Goal: Transaction & Acquisition: Book appointment/travel/reservation

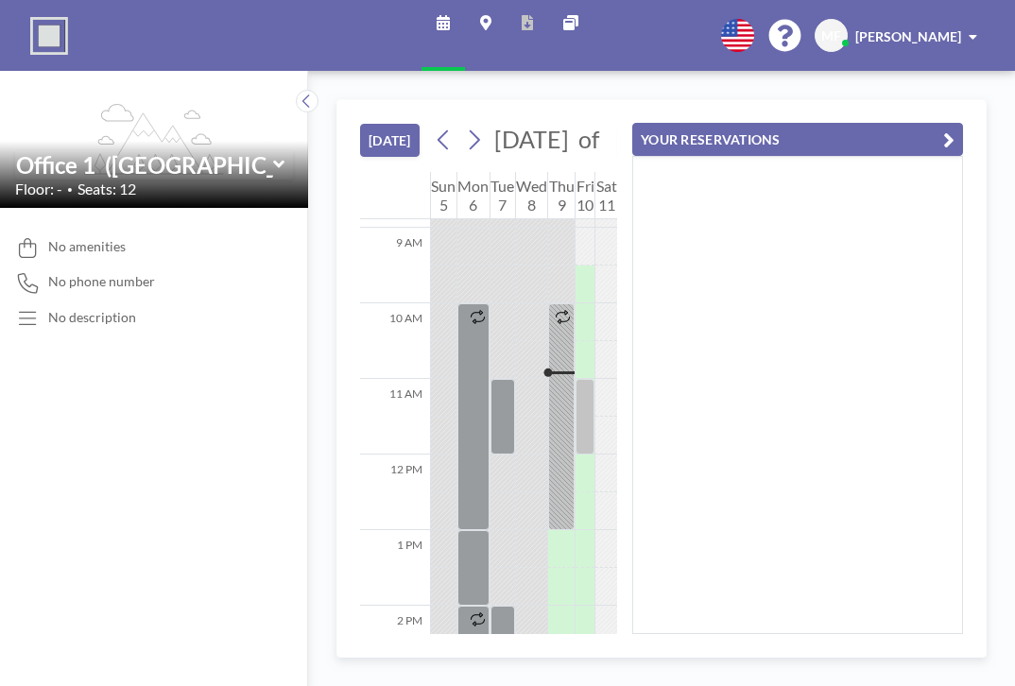
scroll to position [680, 0]
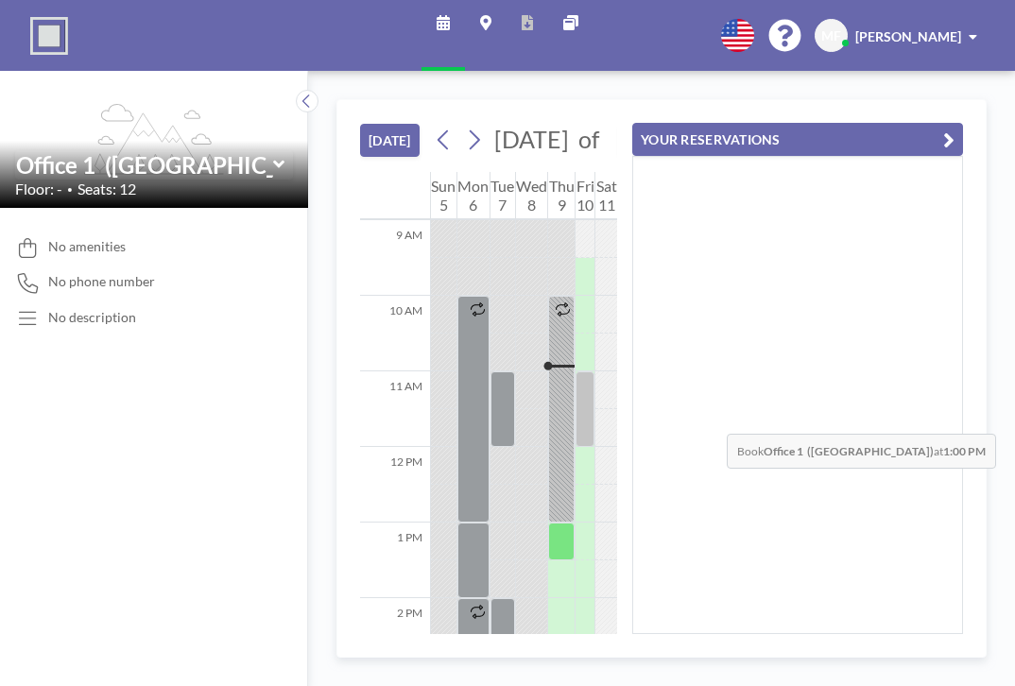
click at [572, 523] on div at bounding box center [561, 542] width 26 height 38
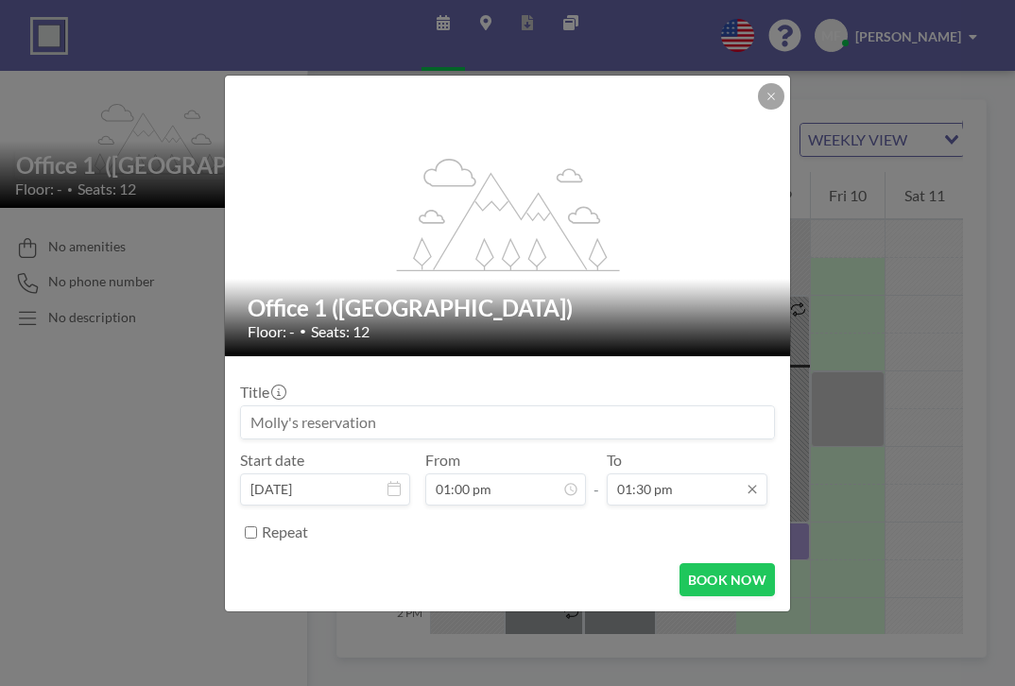
scroll to position [117, 0]
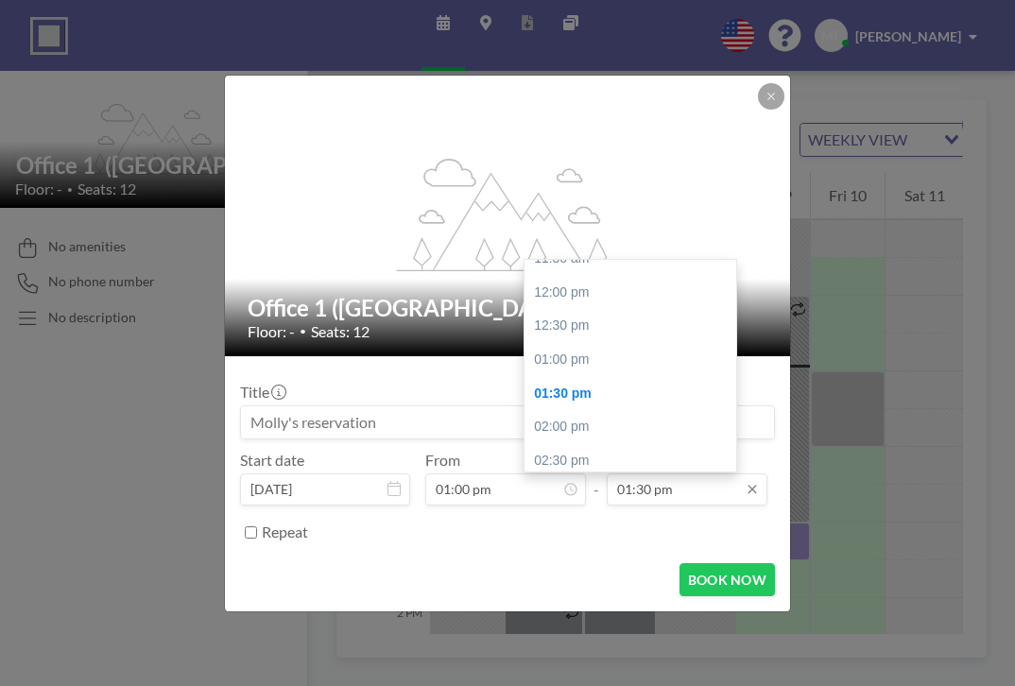
click at [659, 474] on input "01:30 pm" at bounding box center [687, 490] width 161 height 32
click at [563, 410] on div "02:00 pm" at bounding box center [633, 427] width 217 height 34
type input "02:00 pm"
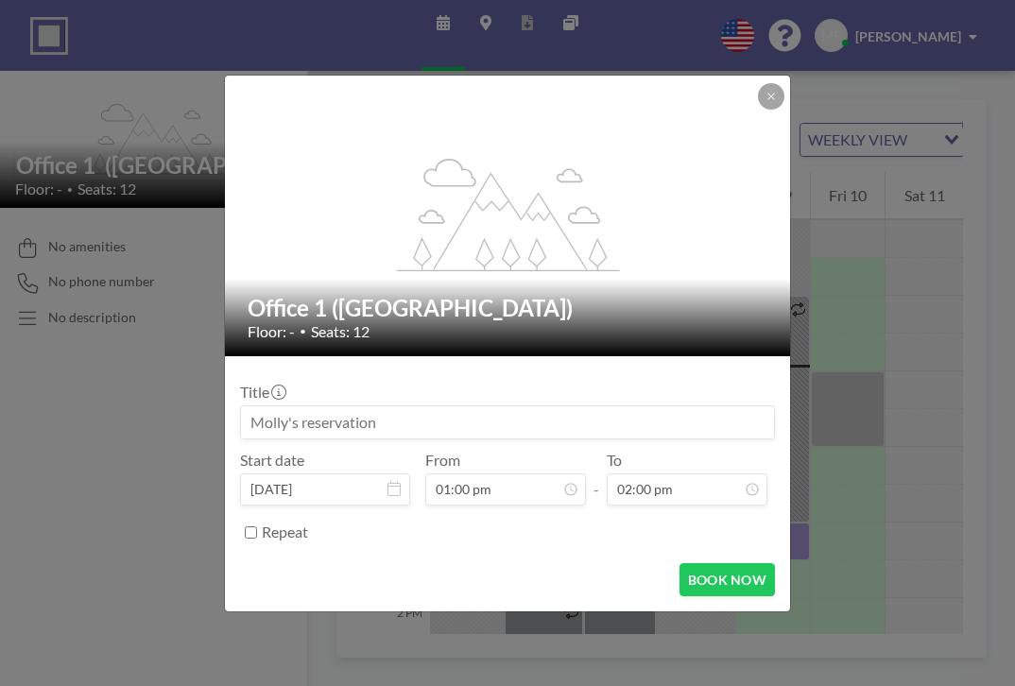
click at [373, 407] on input at bounding box center [507, 423] width 533 height 32
type input "P"
click at [440, 407] on input "PW Nations" at bounding box center [507, 423] width 533 height 32
click at [421, 407] on input "PW Nations" at bounding box center [507, 423] width 533 height 32
type input "PW Nations Collab Meeting"
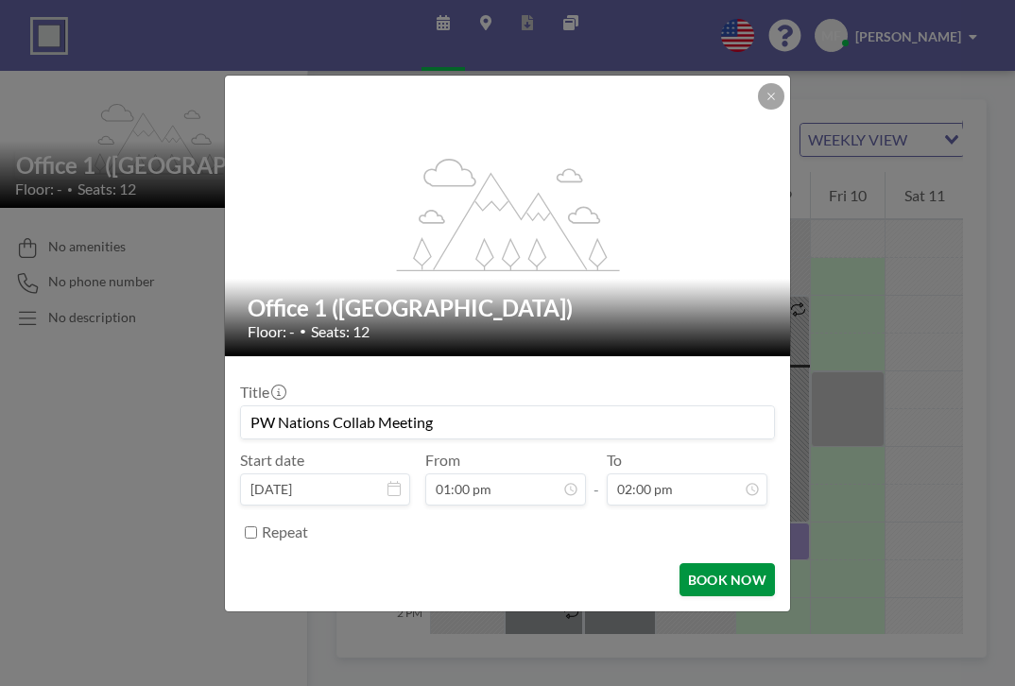
click at [703, 563] on button "BOOK NOW" at bounding box center [727, 579] width 95 height 33
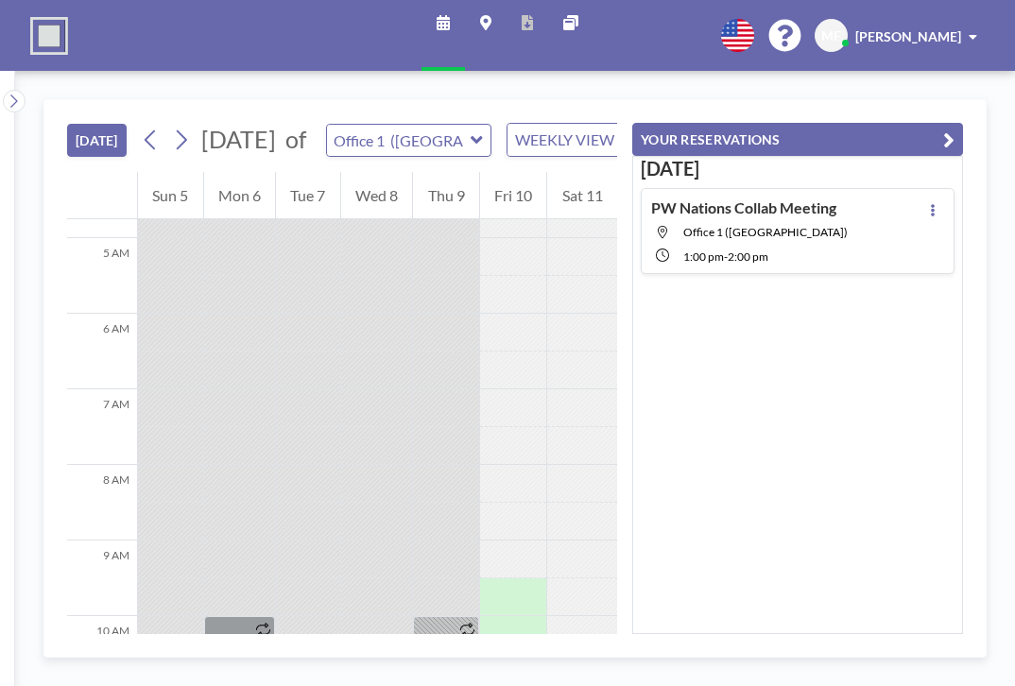
scroll to position [403, 0]
